Goal: Information Seeking & Learning: Learn about a topic

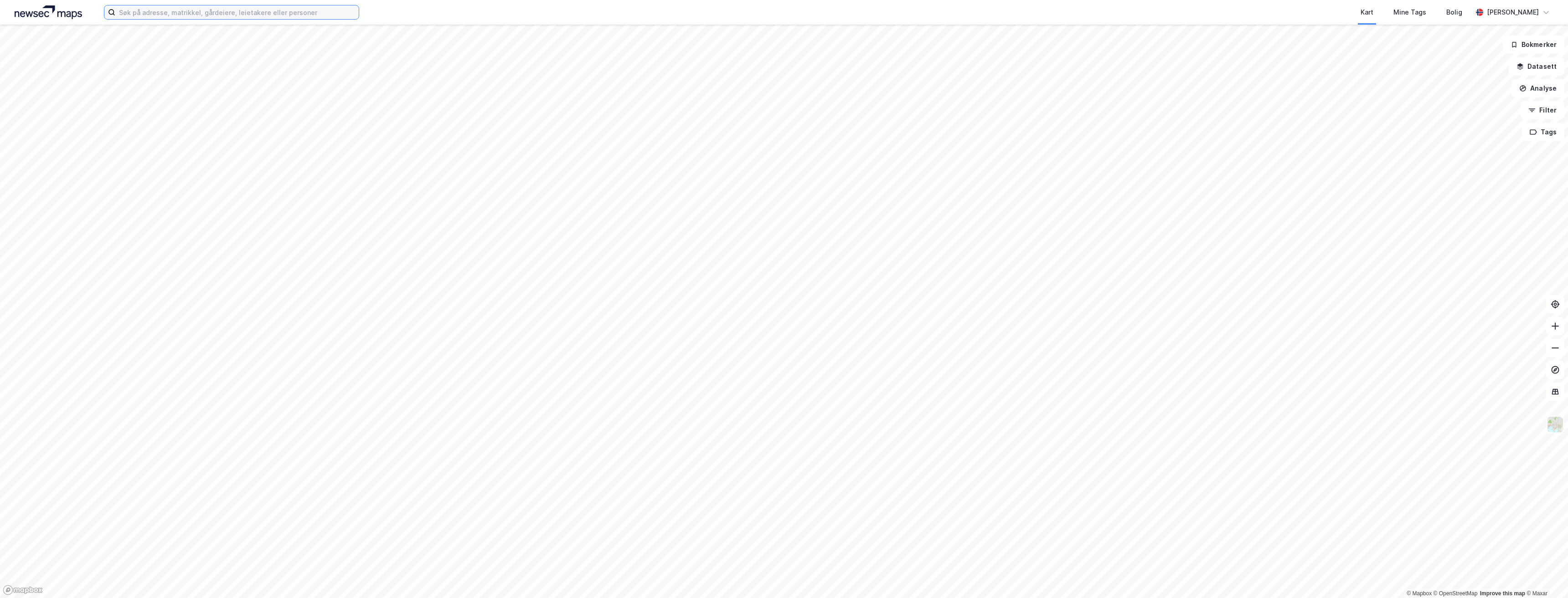
click at [244, 15] on input at bounding box center [237, 12] width 243 height 13
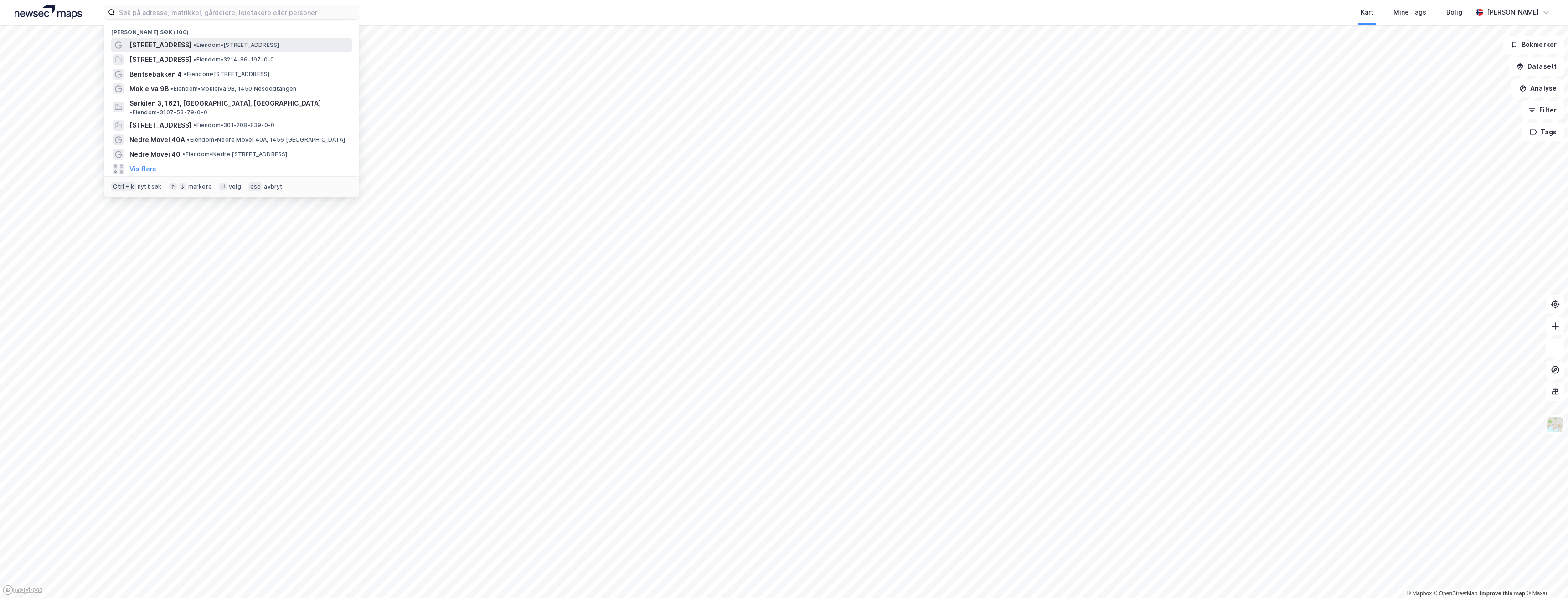
click at [237, 45] on span "• Eiendom • [STREET_ADDRESS] [GEOGRAPHIC_DATA]" at bounding box center [236, 45] width 86 height 7
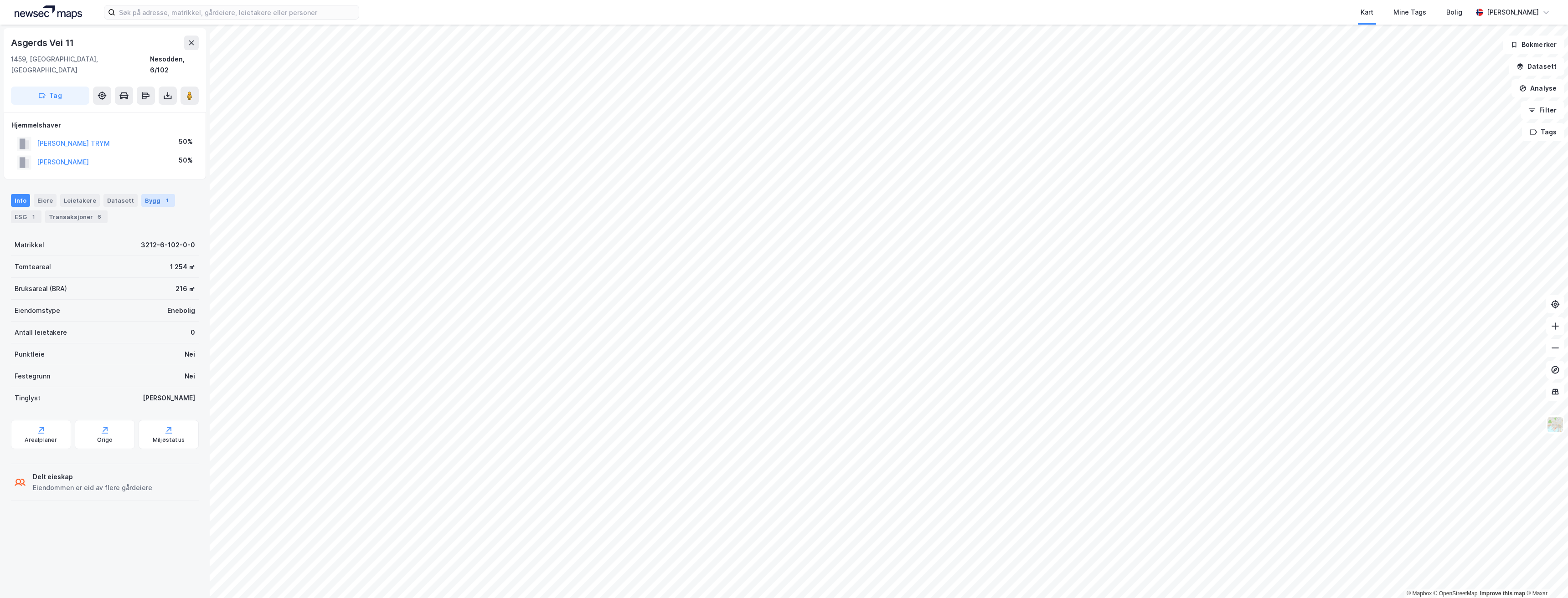
click at [163, 196] on div "1" at bounding box center [167, 200] width 9 height 9
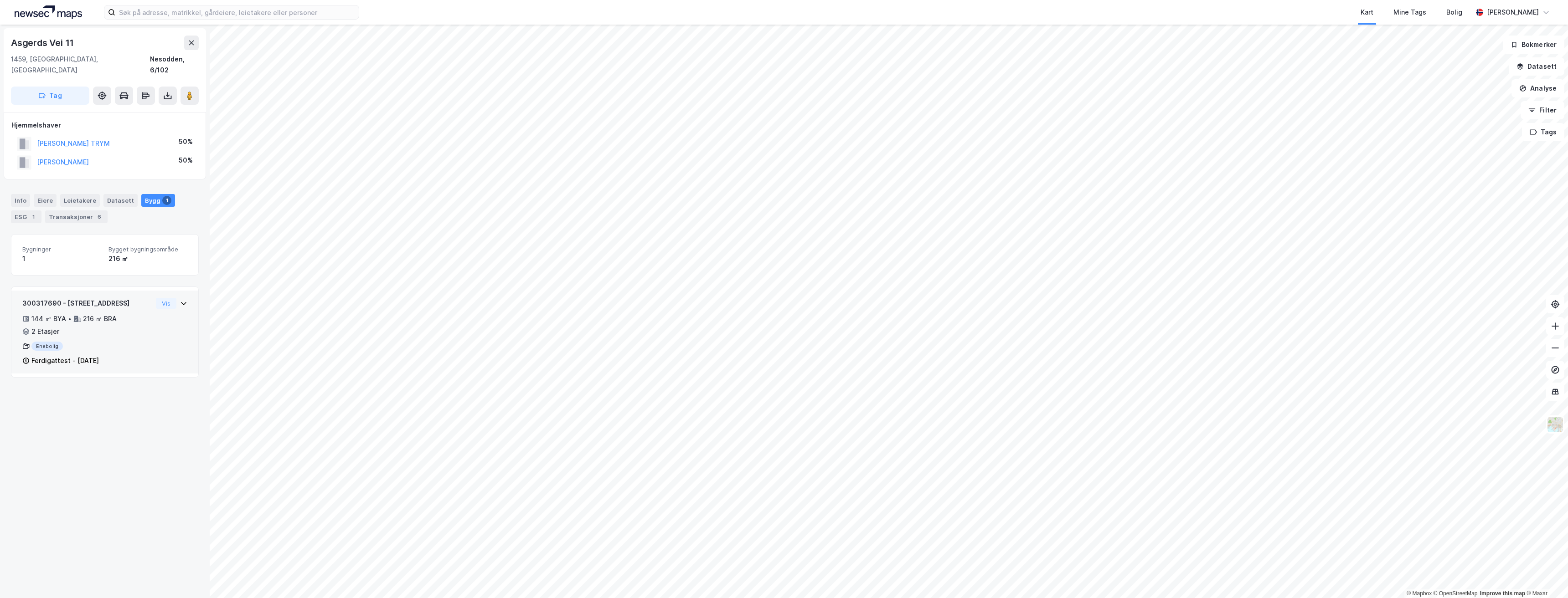
click at [180, 300] on icon at bounding box center [184, 304] width 7 height 7
